Goal: Browse casually: Explore the website without a specific task or goal

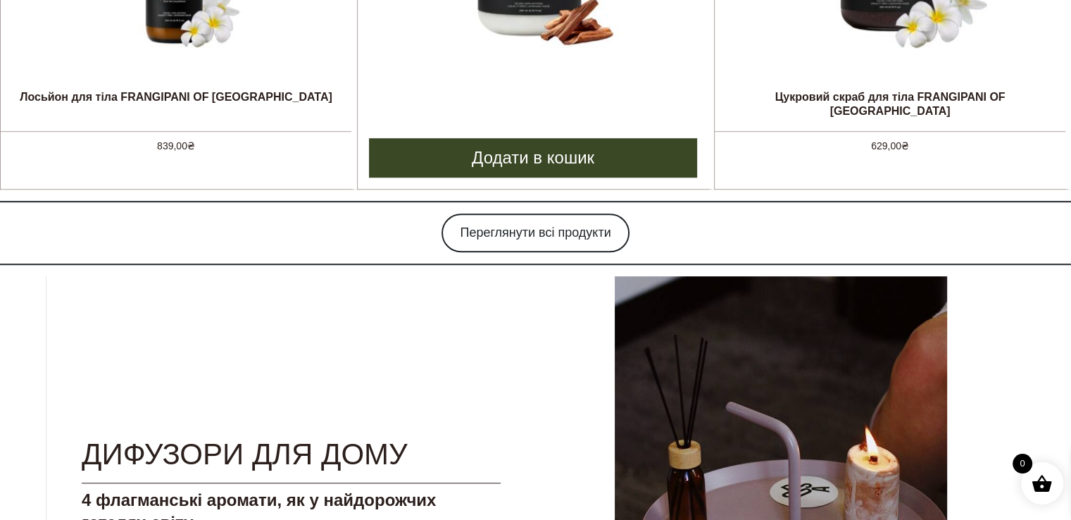
scroll to position [1141, 0]
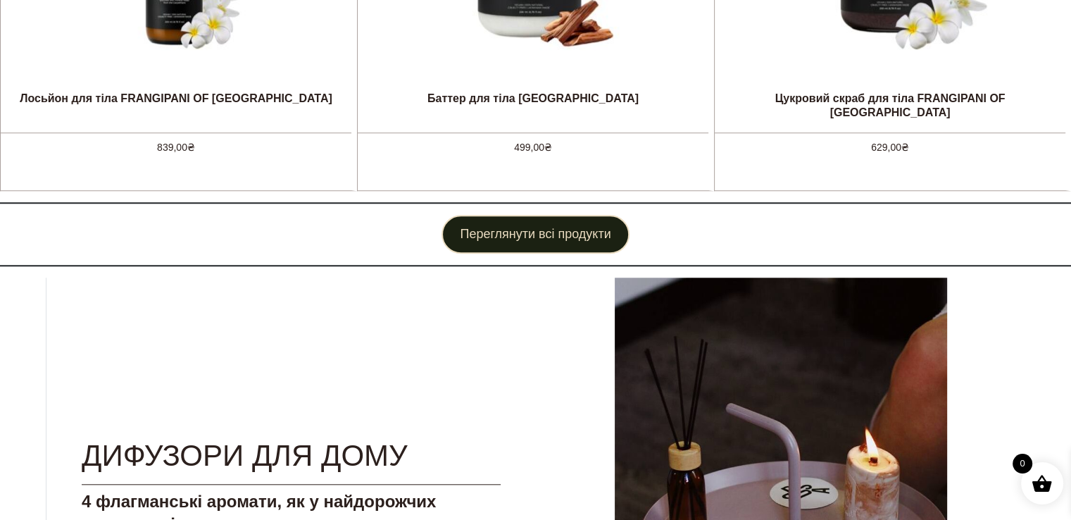
click at [477, 246] on link "Переглянути всі продукти" at bounding box center [534, 234] width 187 height 39
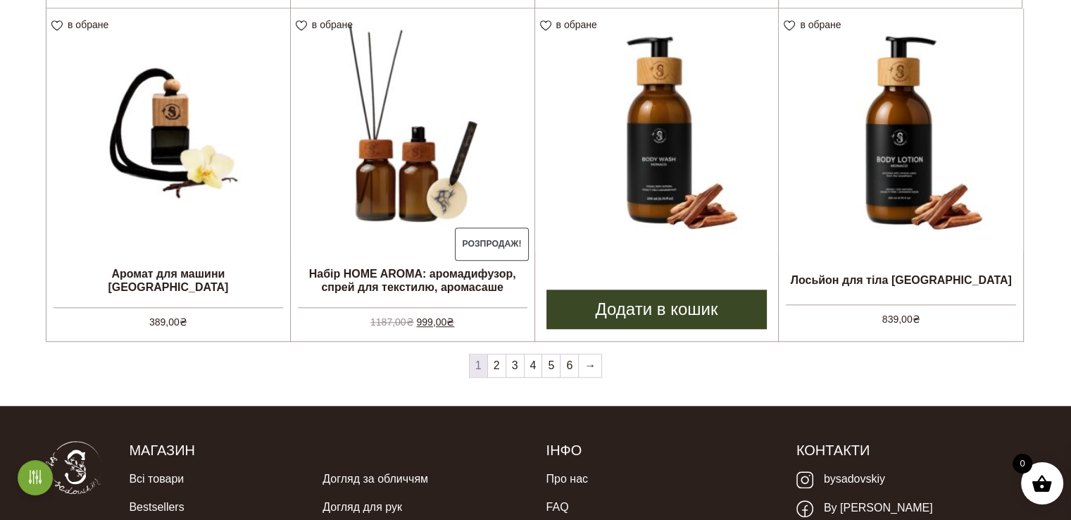
scroll to position [1249, 0]
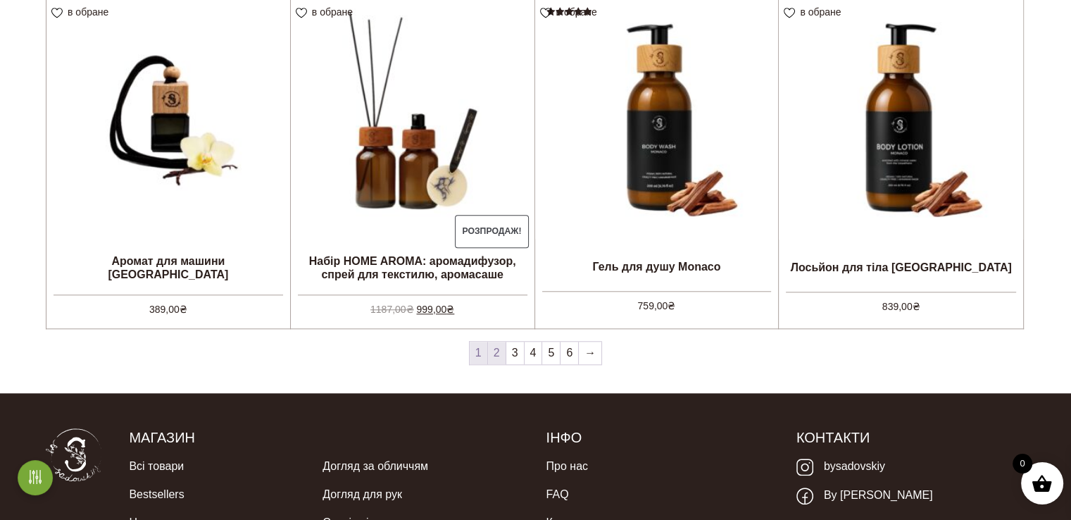
click at [496, 351] on link "2" at bounding box center [497, 352] width 18 height 23
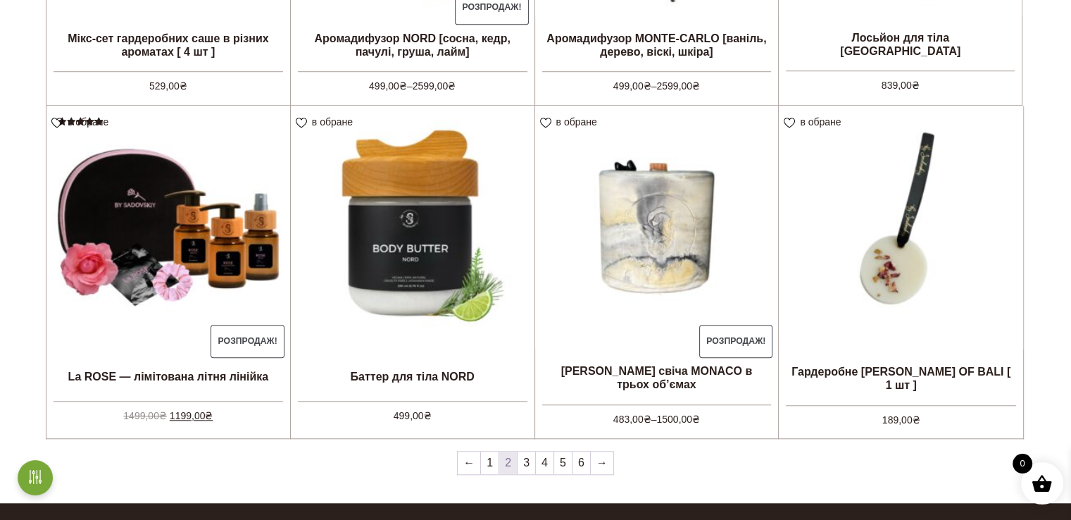
scroll to position [1138, 0]
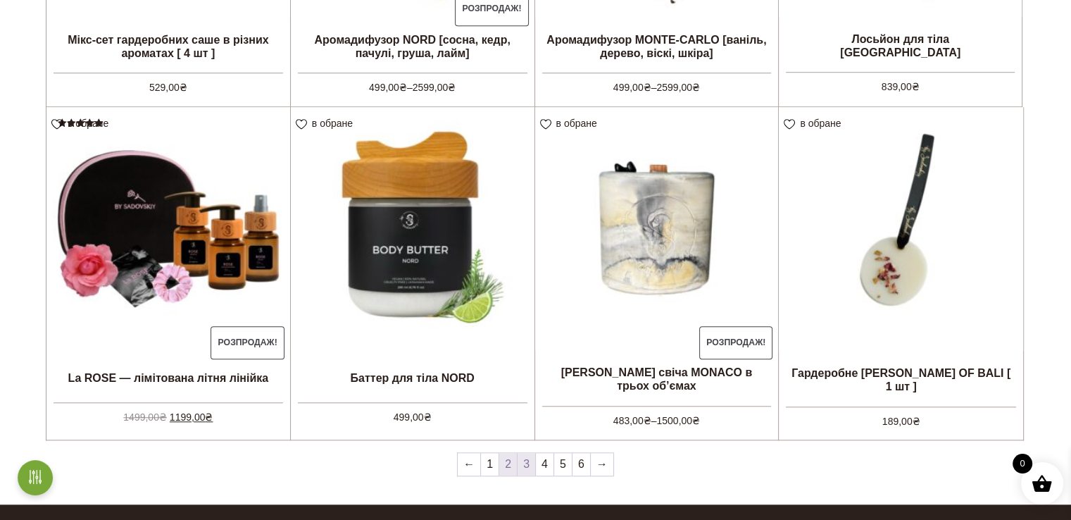
click at [530, 463] on link "3" at bounding box center [527, 464] width 18 height 23
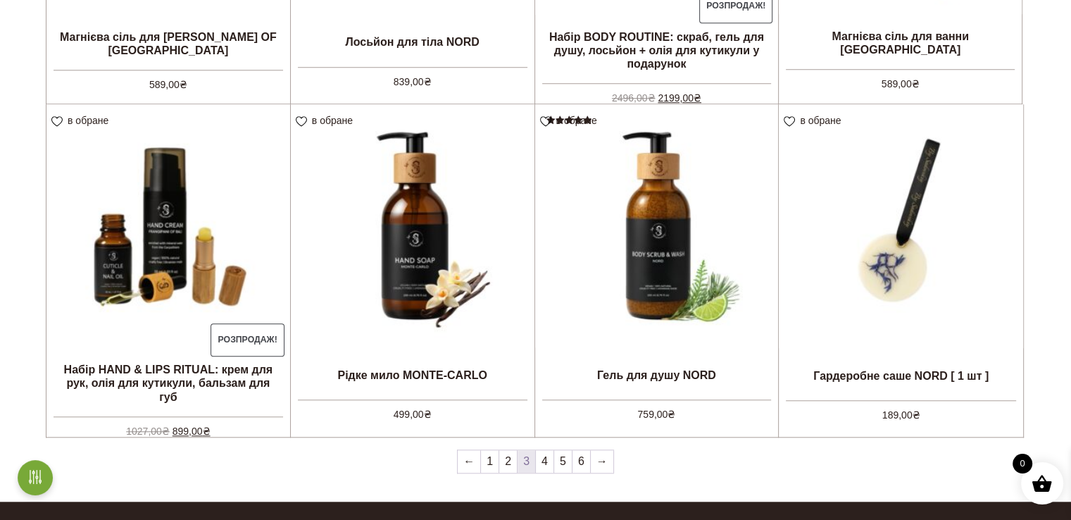
scroll to position [1140, 0]
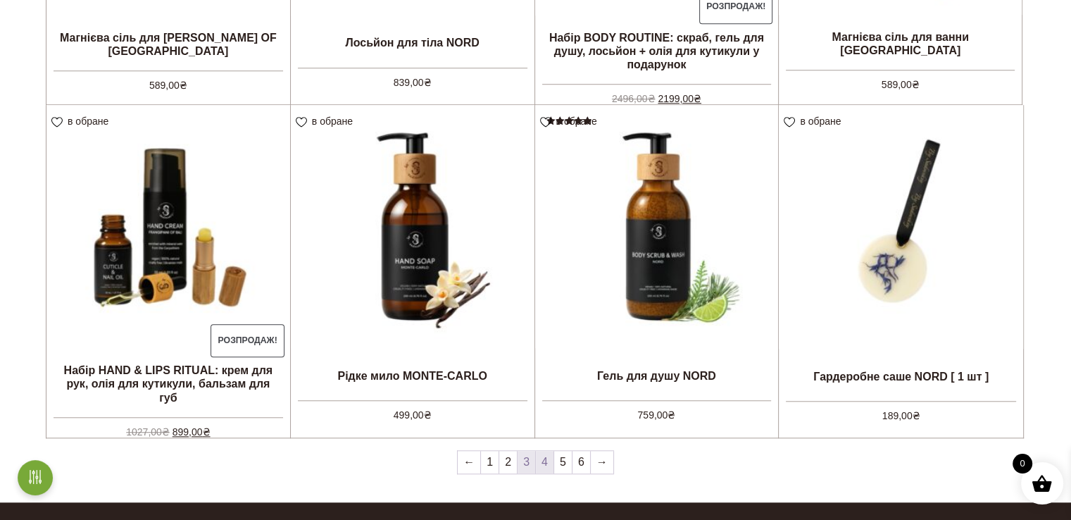
click at [544, 468] on link "4" at bounding box center [545, 462] width 18 height 23
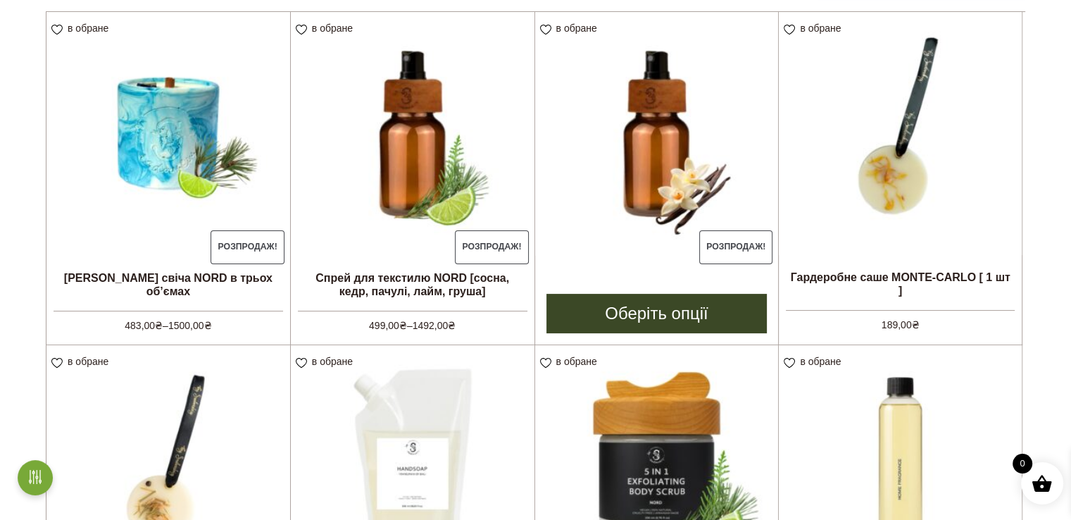
scroll to position [236, 0]
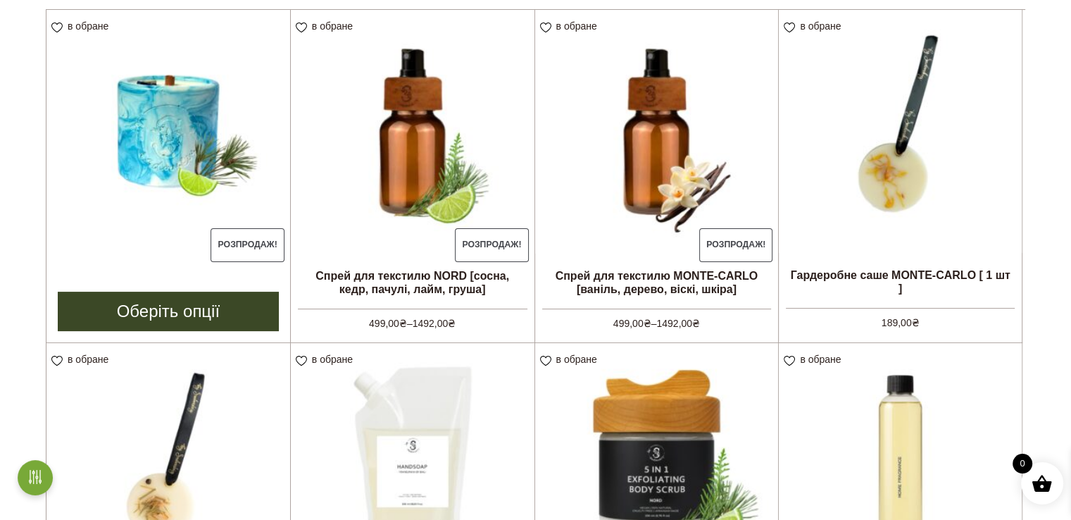
click at [163, 158] on img at bounding box center [168, 132] width 244 height 244
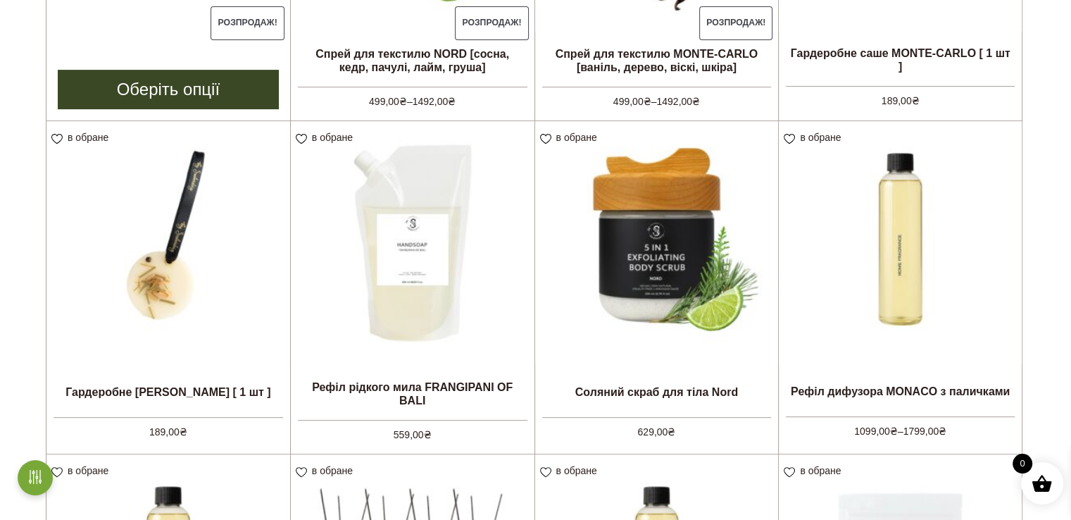
scroll to position [459, 0]
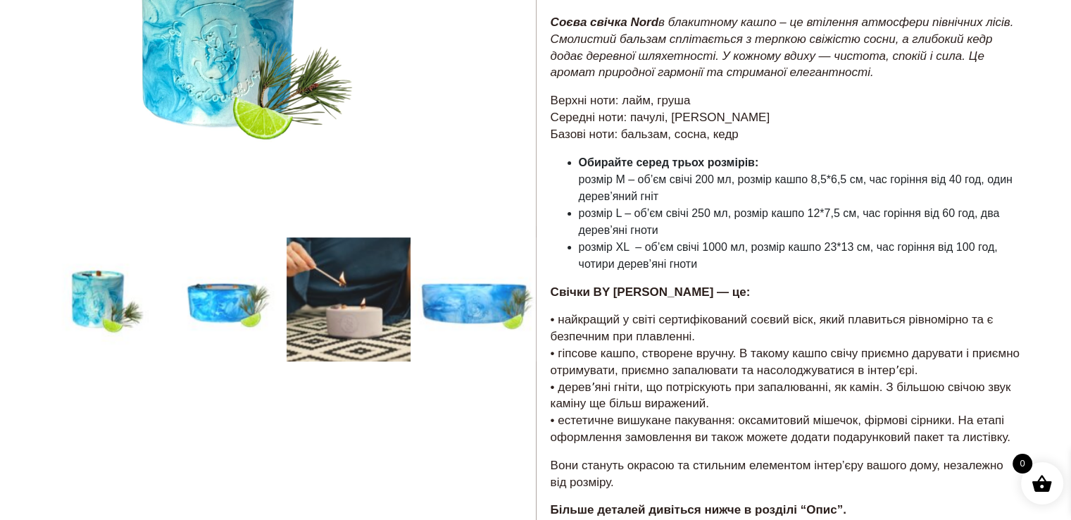
scroll to position [248, 0]
